Goal: Transaction & Acquisition: Purchase product/service

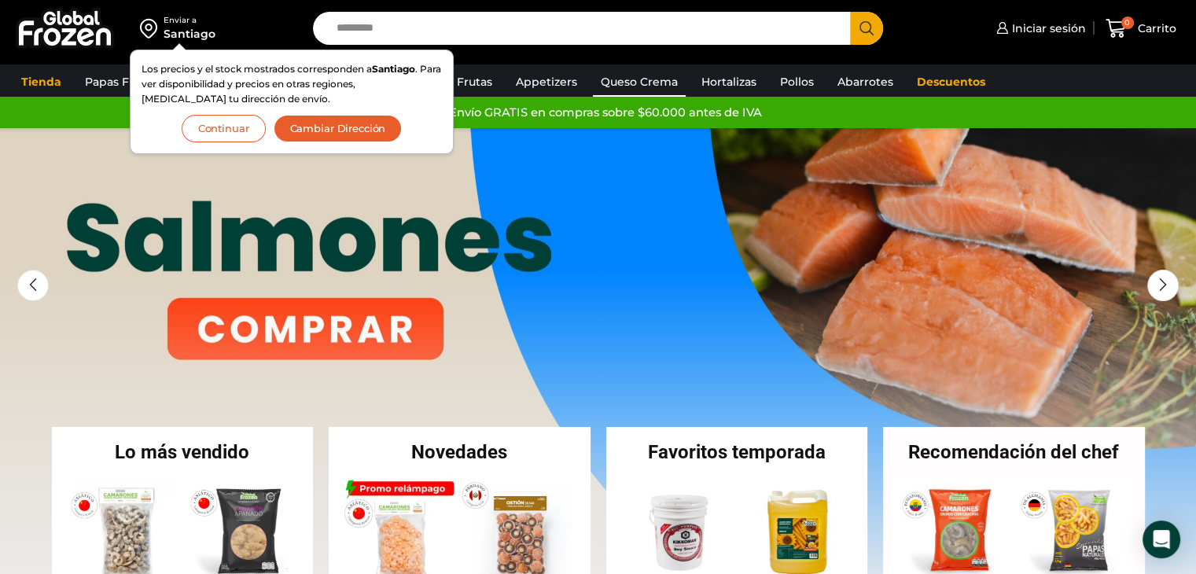
click at [625, 86] on link "Queso Crema" at bounding box center [639, 82] width 93 height 30
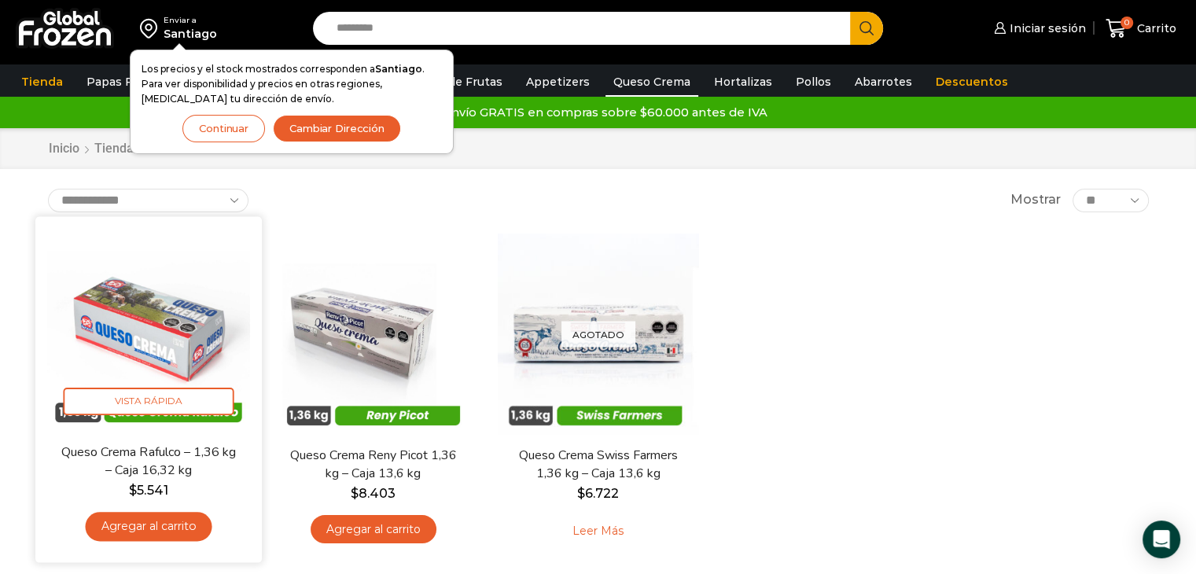
click at [215, 347] on img at bounding box center [148, 329] width 203 height 203
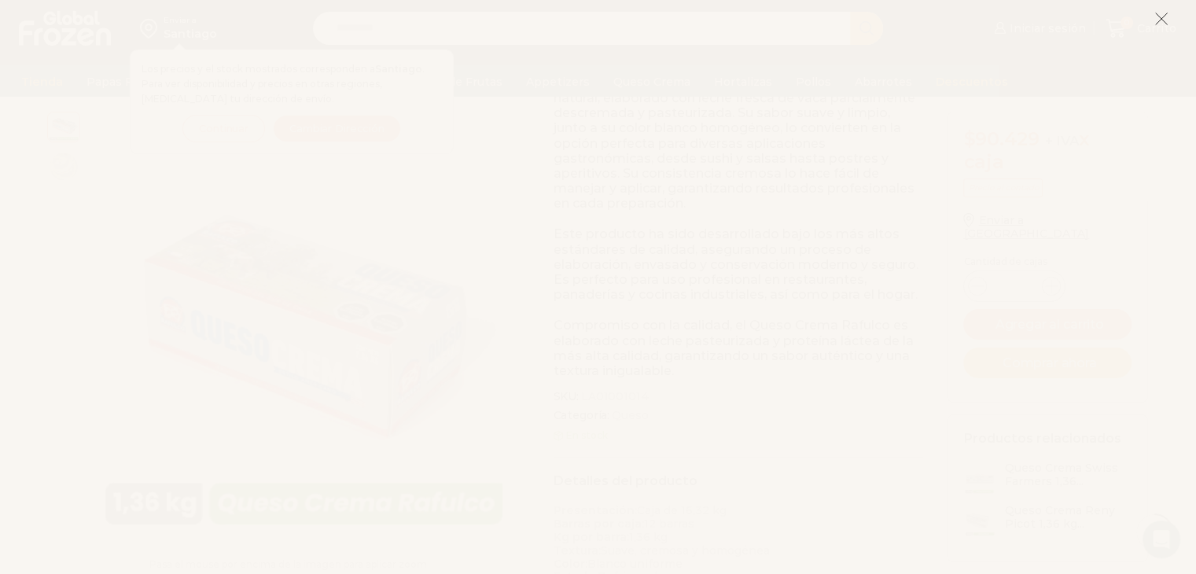
scroll to position [296, 0]
click at [1166, 19] on icon at bounding box center [1161, 19] width 14 height 14
click at [1157, 20] on span "Carrito" at bounding box center [1154, 28] width 43 height 16
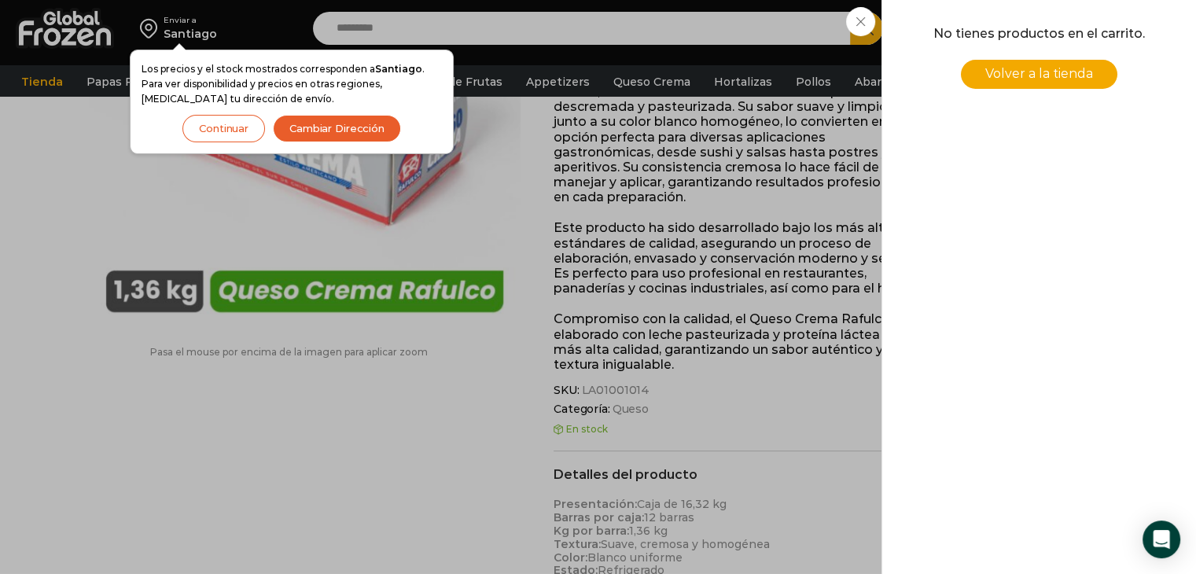
scroll to position [15, 0]
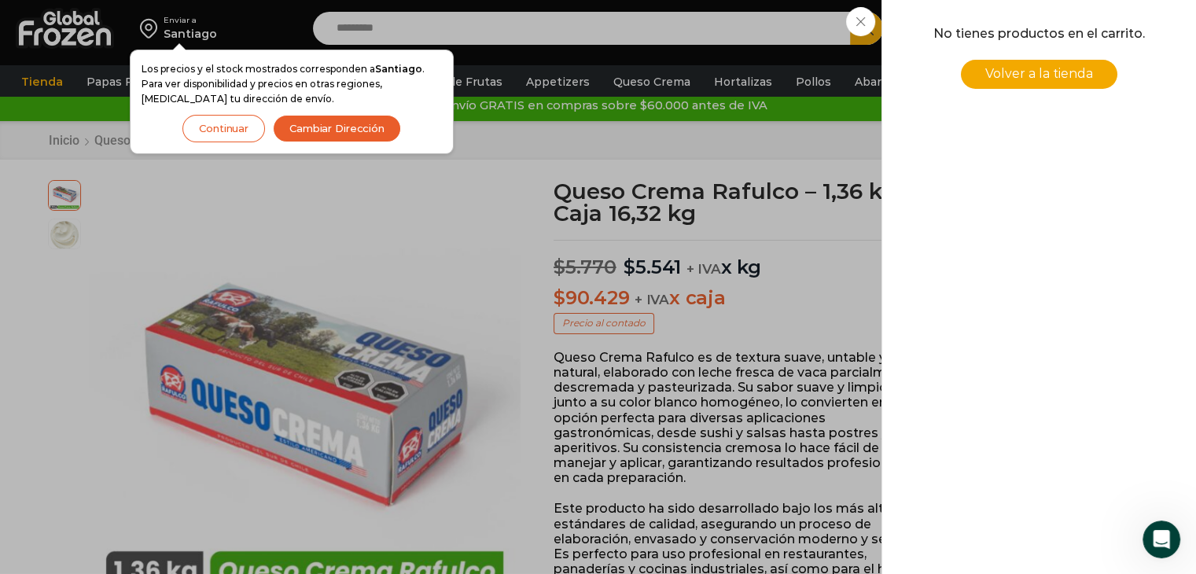
click at [1101, 24] on div "0 Carrito 0 0 Shopping Cart No tienes productos en el carrito. Volver a la tien…" at bounding box center [1140, 28] width 79 height 37
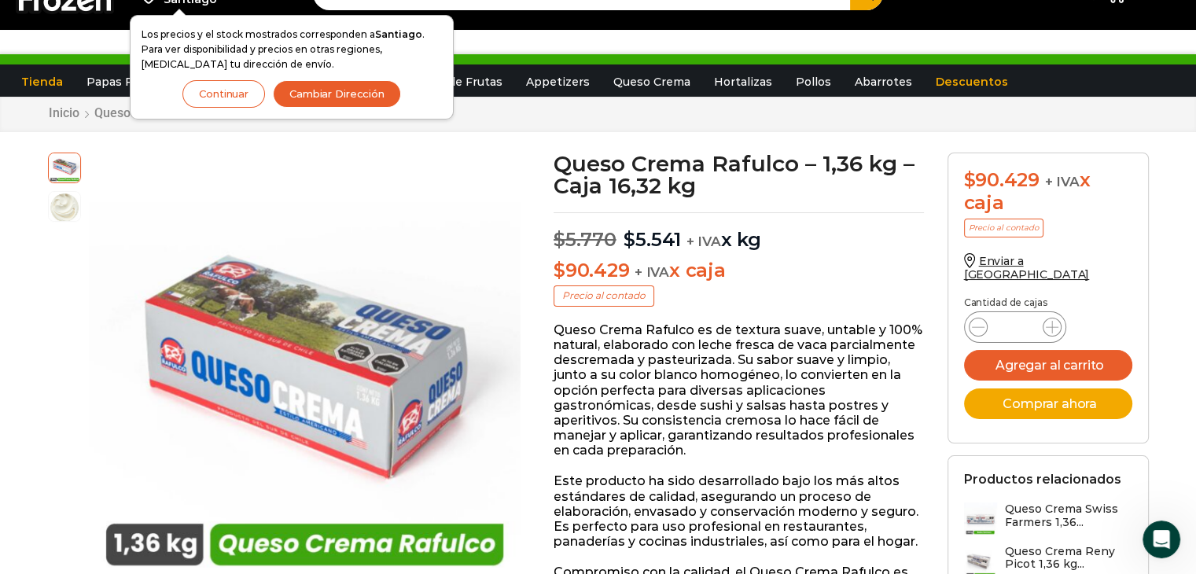
scroll to position [0, 0]
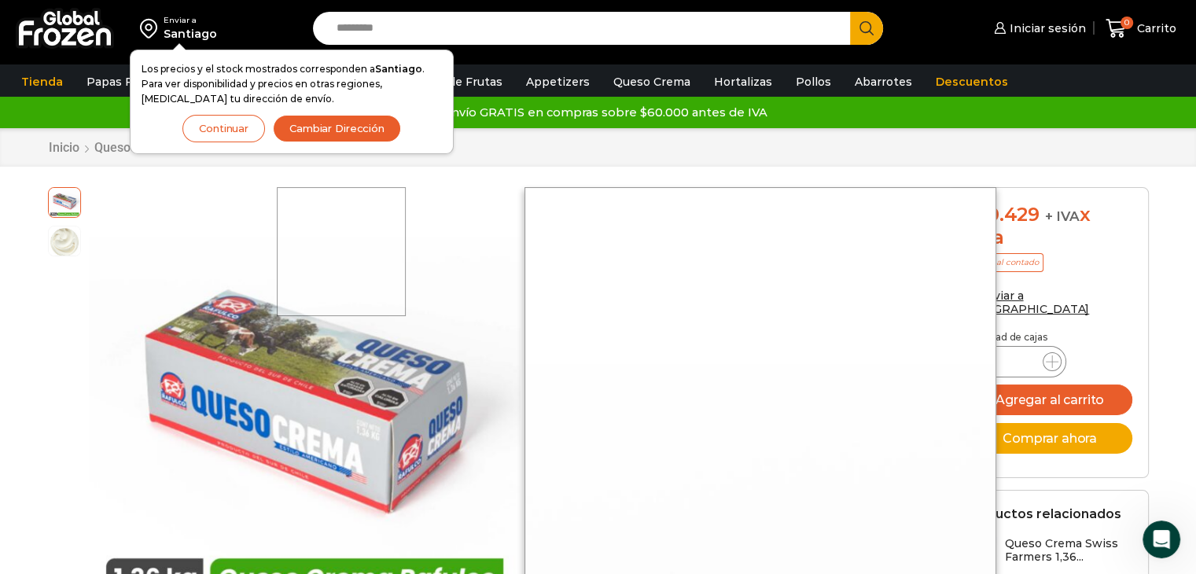
click at [343, 193] on div at bounding box center [342, 252] width 130 height 130
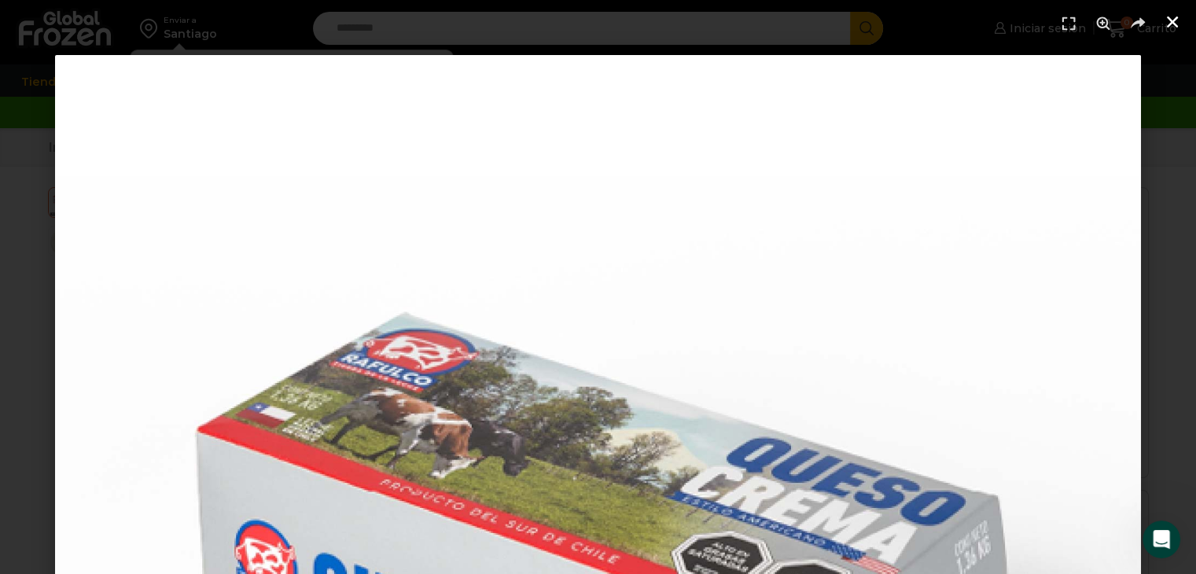
click at [1170, 23] on use "Cerrar (Esc)" at bounding box center [1172, 22] width 11 height 11
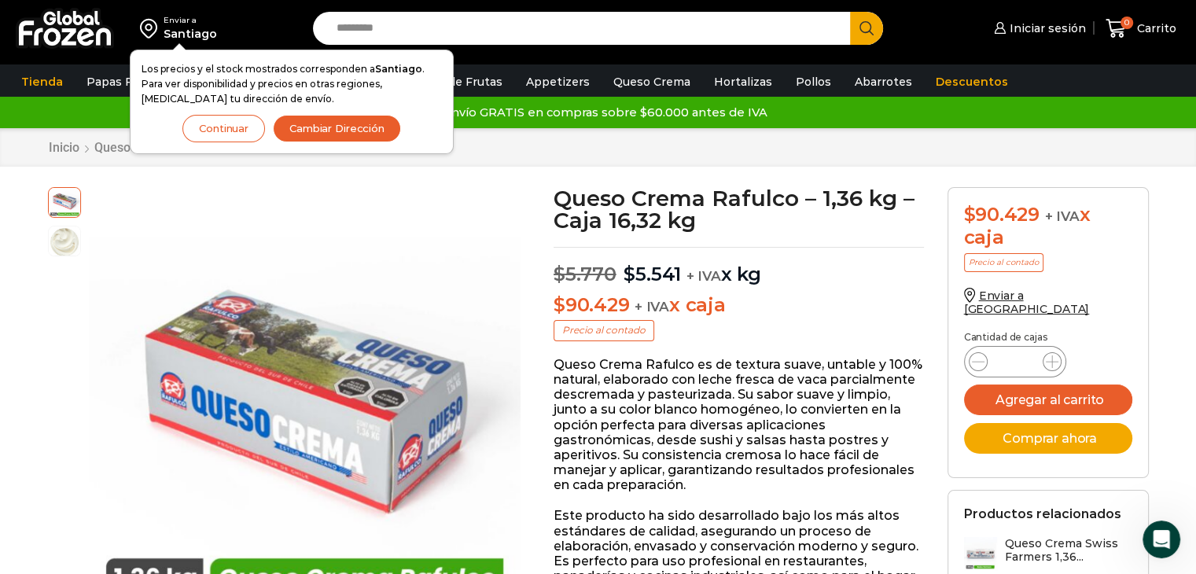
scroll to position [34, 0]
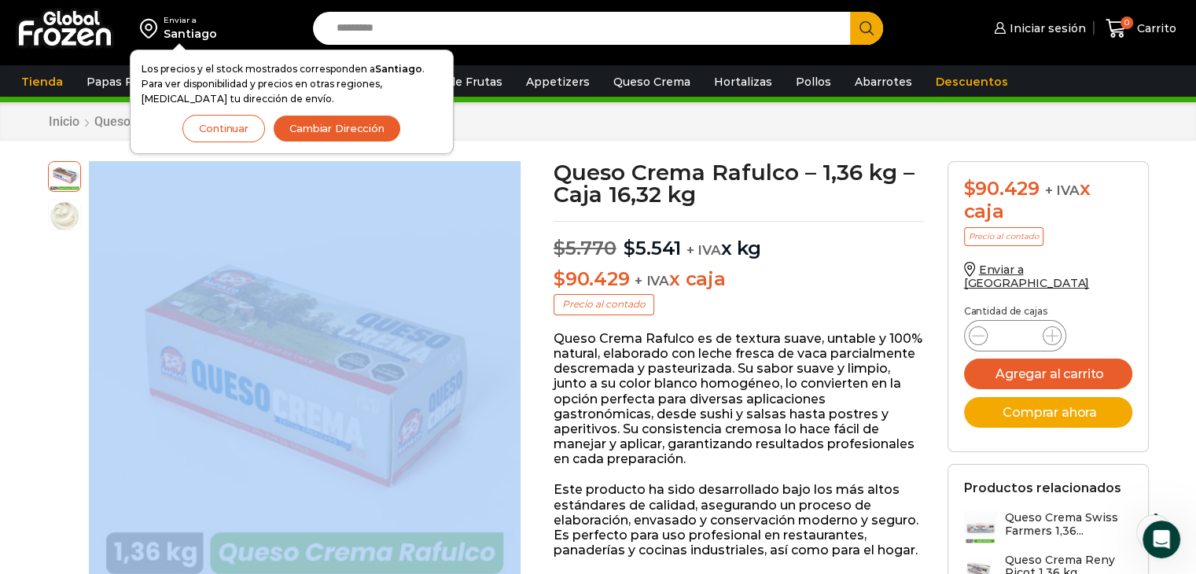
drag, startPoint x: 318, startPoint y: 218, endPoint x: 590, endPoint y: 145, distance: 281.5
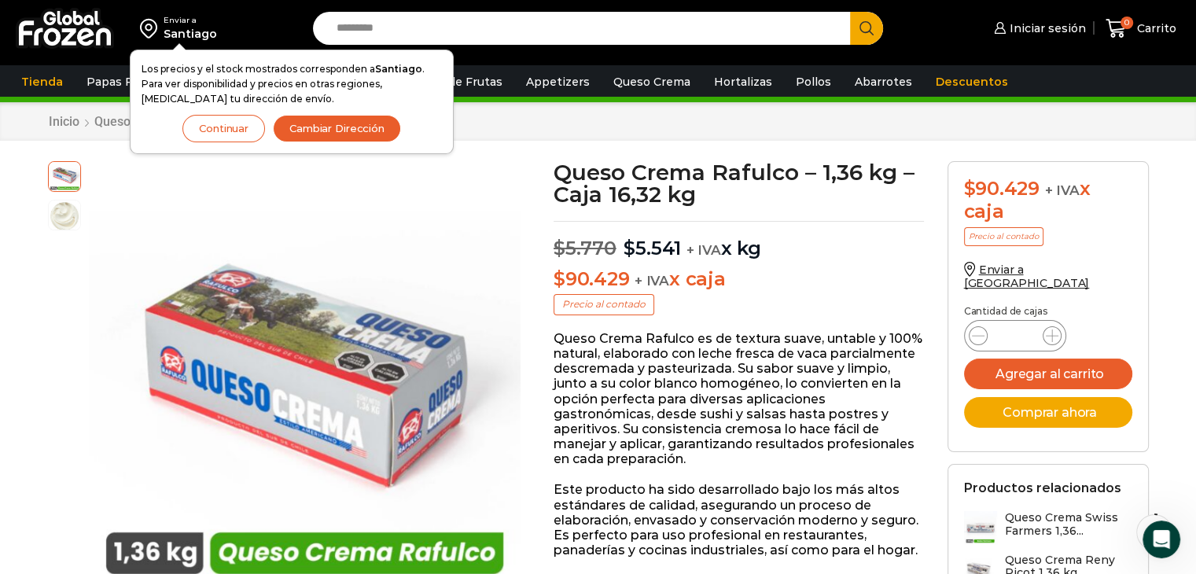
click at [629, 164] on h1 "Queso Crema Rafulco – 1,36 kg – Caja 16,32 kg" at bounding box center [738, 183] width 370 height 44
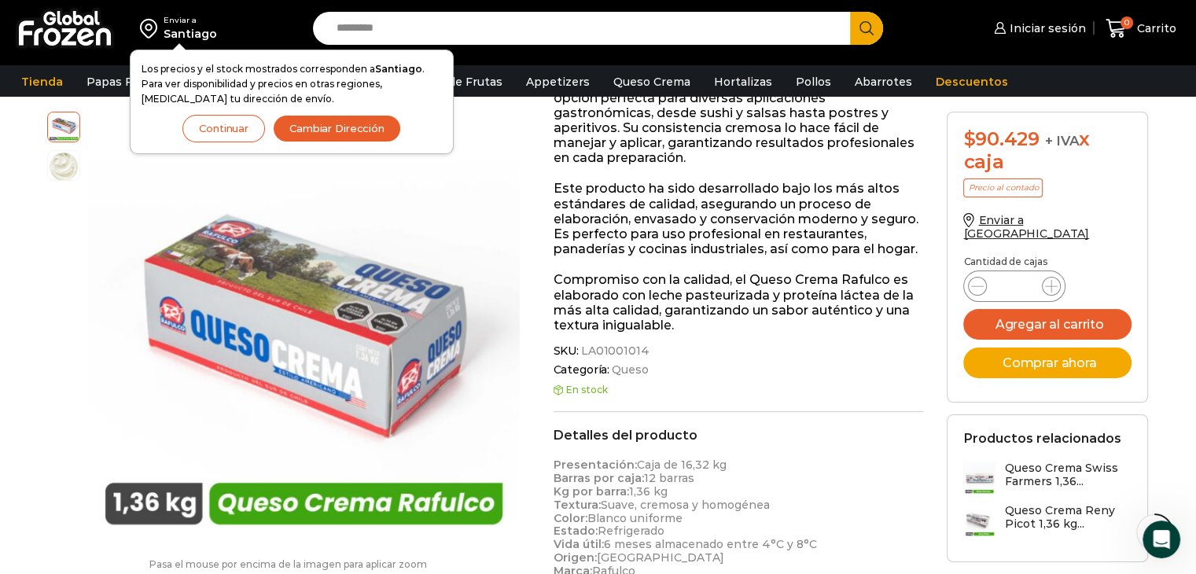
scroll to position [336, 0]
click at [242, 136] on button "Continuar" at bounding box center [223, 129] width 83 height 28
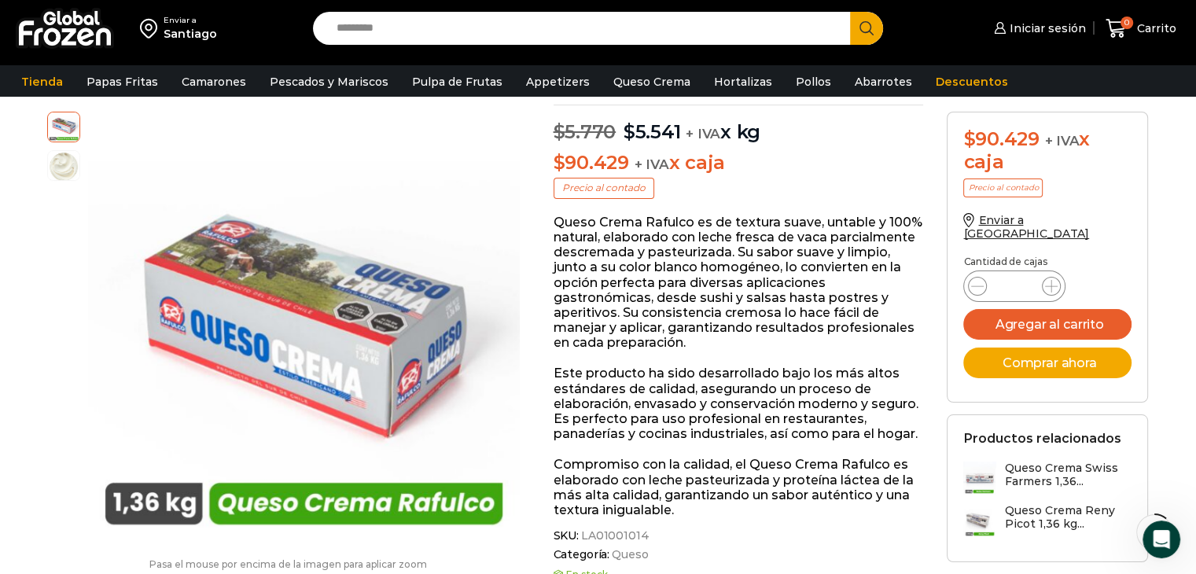
scroll to position [157, 0]
